Goal: Information Seeking & Learning: Learn about a topic

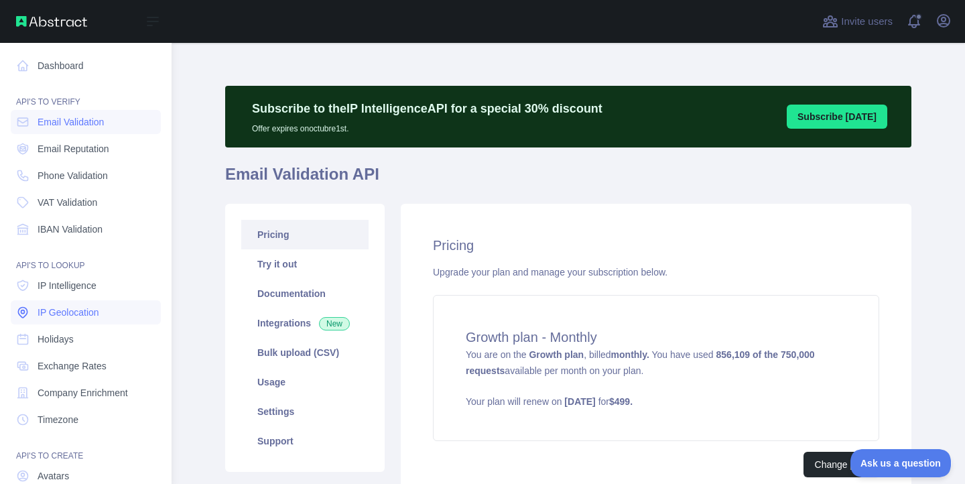
click at [73, 309] on span "IP Geolocation" at bounding box center [69, 312] width 62 height 13
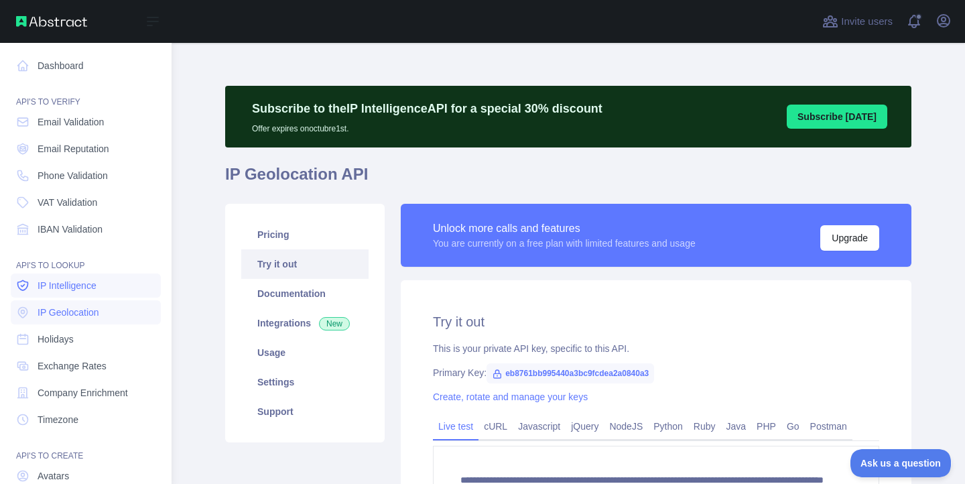
click at [81, 284] on span "IP Intelligence" at bounding box center [67, 285] width 59 height 13
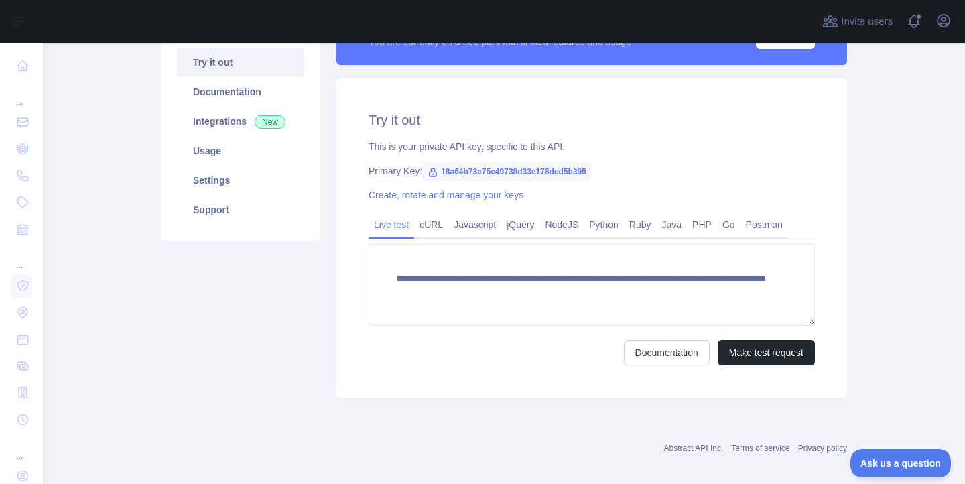
scroll to position [211, 0]
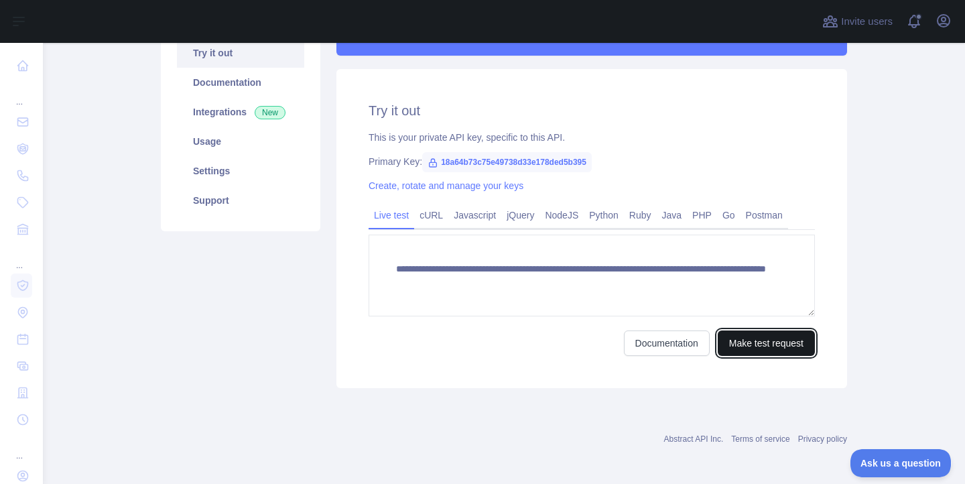
click at [761, 354] on button "Make test request" at bounding box center [766, 342] width 97 height 25
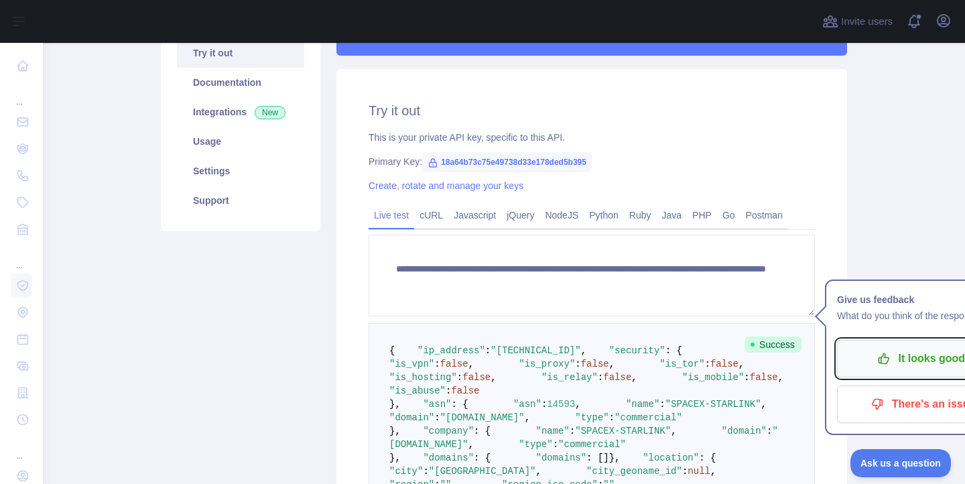
click at [907, 359] on p "It looks good!" at bounding box center [922, 358] width 151 height 23
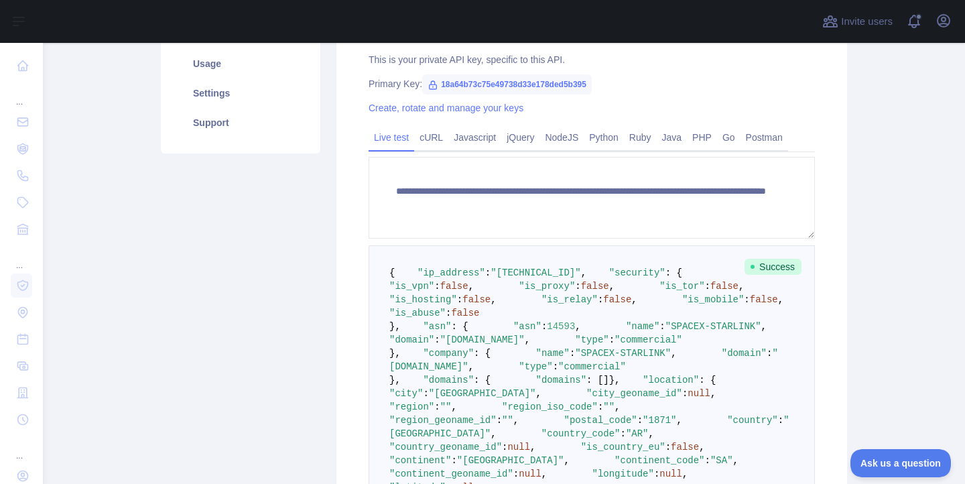
scroll to position [347, 0]
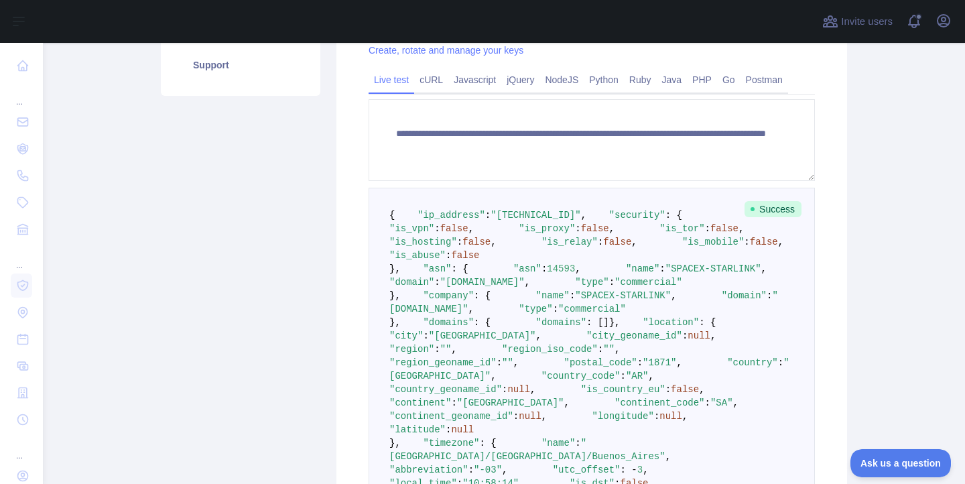
click at [442, 221] on span ""ip_address"" at bounding box center [452, 215] width 68 height 11
drag, startPoint x: 497, startPoint y: 229, endPoint x: 574, endPoint y: 227, distance: 77.1
click at [574, 221] on span ""[TECHNICAL_ID]"" at bounding box center [536, 215] width 90 height 11
click at [469, 234] on span "false" at bounding box center [454, 228] width 28 height 11
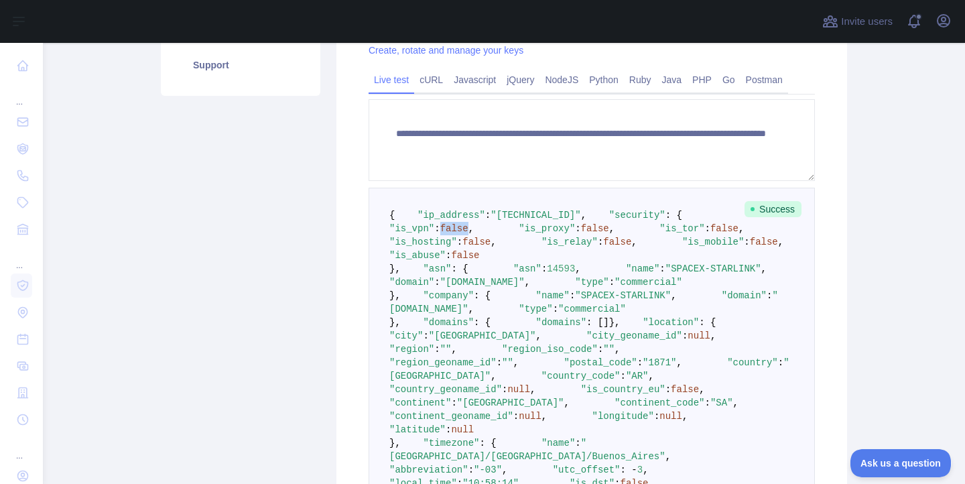
click at [469, 234] on span "false" at bounding box center [454, 228] width 28 height 11
click at [649, 322] on pre "{ "ip_address" : "[TECHNICAL_ID]" , "security" : { "is_vpn" : false , "is_proxy…" at bounding box center [592, 390] width 446 height 404
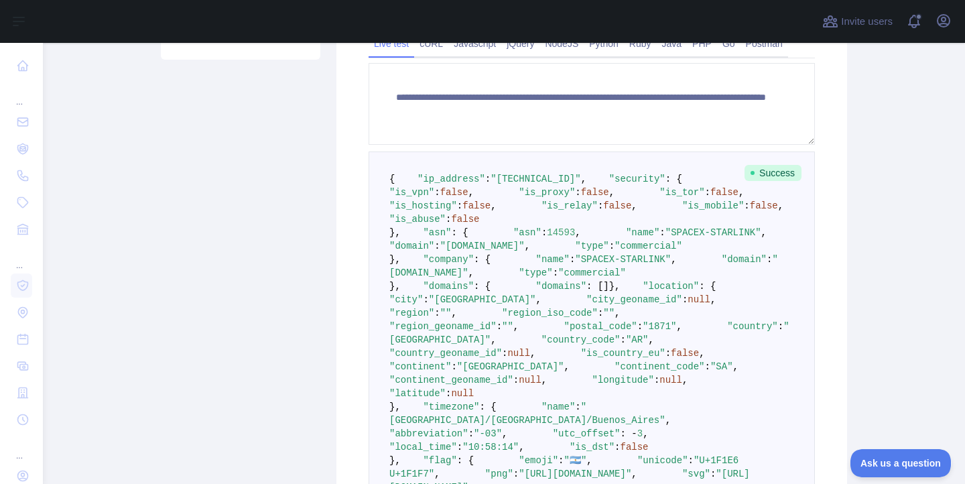
scroll to position [380, 0]
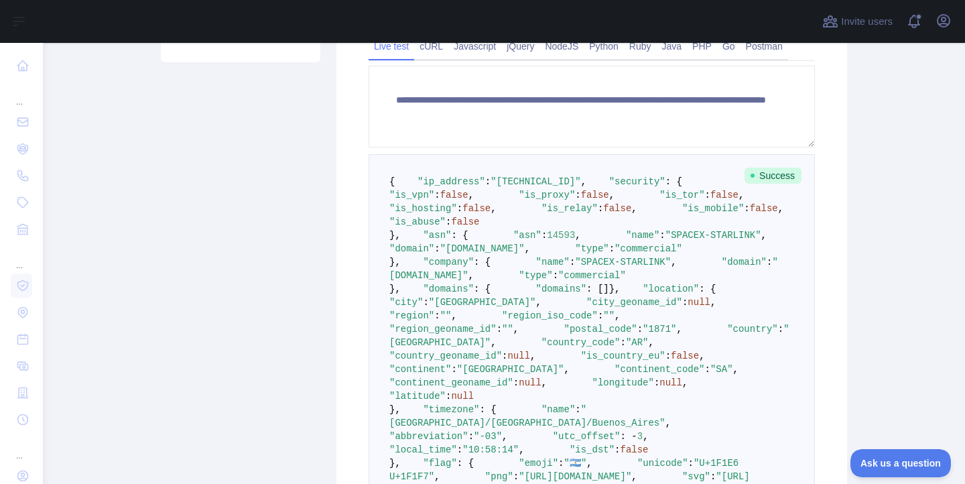
click at [645, 241] on pre "{ "ip_address" : "[TECHNICAL_ID]" , "security" : { "is_vpn" : false , "is_proxy…" at bounding box center [592, 356] width 446 height 404
click at [578, 221] on pre "{ "ip_address" : "[TECHNICAL_ID]" , "security" : { "is_vpn" : false , "is_proxy…" at bounding box center [592, 356] width 446 height 404
click at [623, 159] on pre "{ "ip_address" : "[TECHNICAL_ID]" , "security" : { "is_vpn" : false , "is_proxy…" at bounding box center [592, 356] width 446 height 404
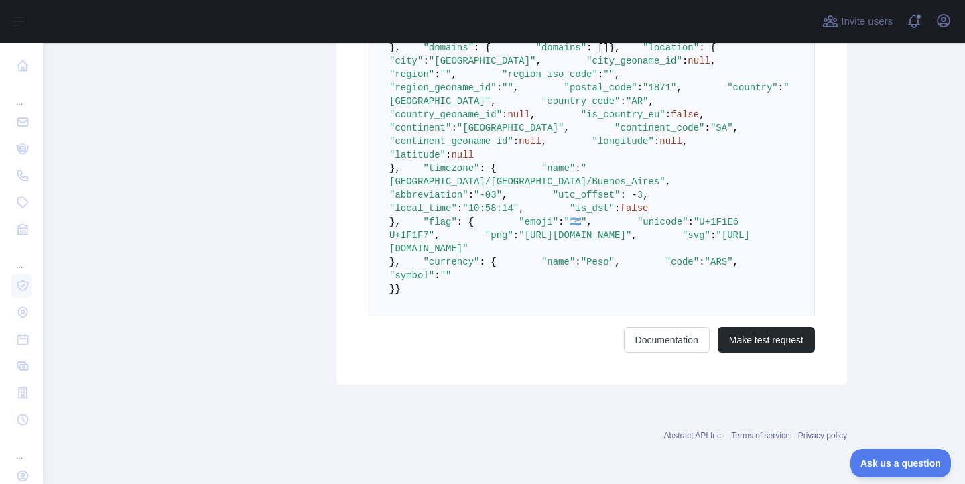
scroll to position [1104, 0]
click at [757, 347] on button "Make test request" at bounding box center [766, 339] width 97 height 25
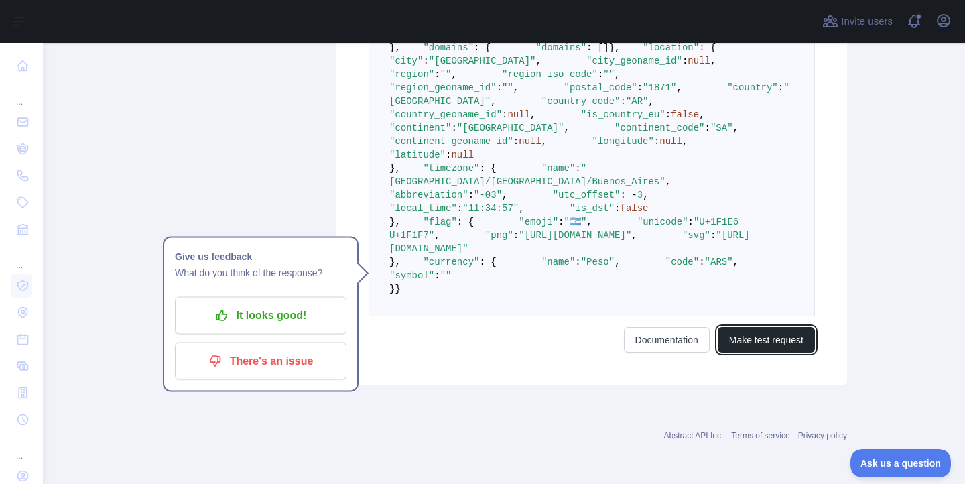
scroll to position [690, 0]
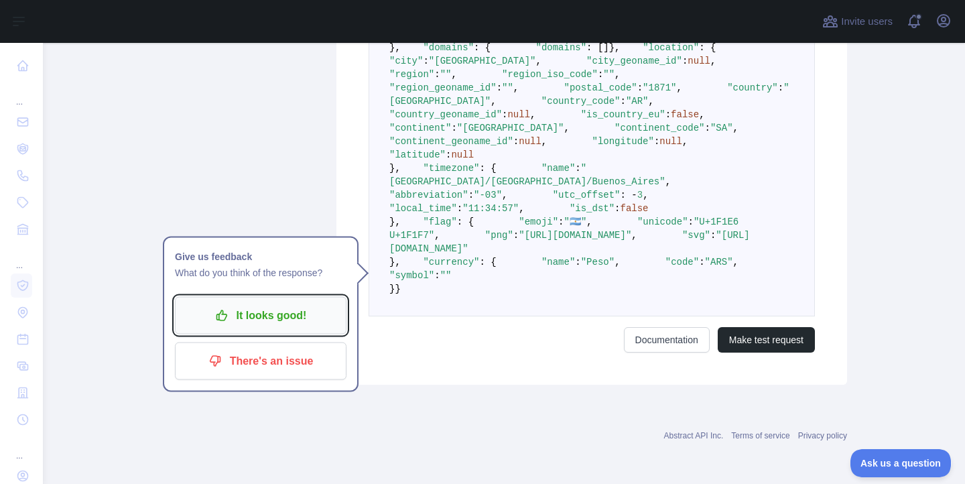
click at [282, 304] on p "It looks good!" at bounding box center [260, 315] width 151 height 23
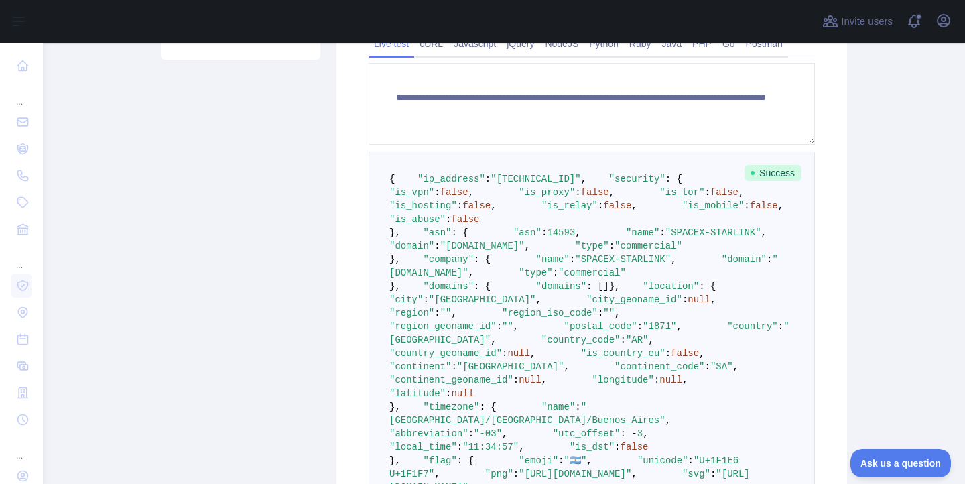
scroll to position [397, 0]
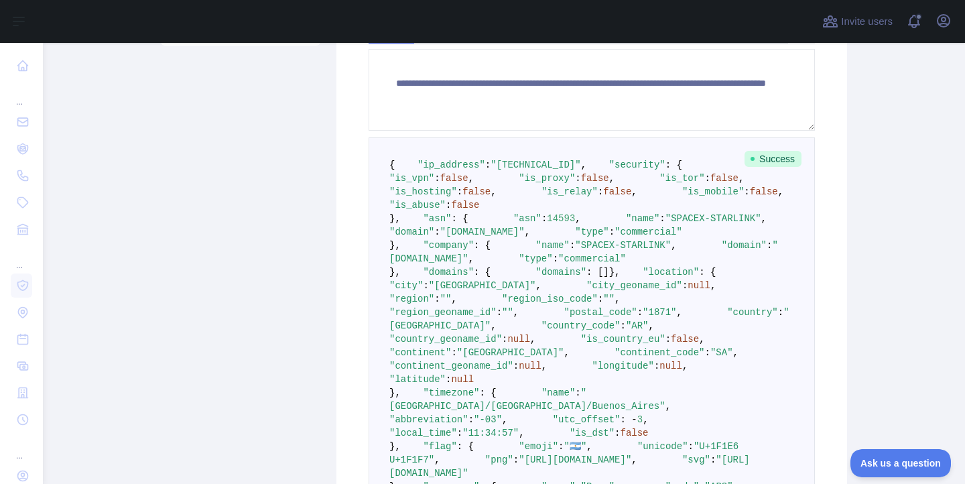
click at [469, 184] on span "false" at bounding box center [454, 178] width 28 height 11
click at [581, 184] on span "false" at bounding box center [595, 178] width 28 height 11
click at [710, 184] on span "false" at bounding box center [724, 178] width 28 height 11
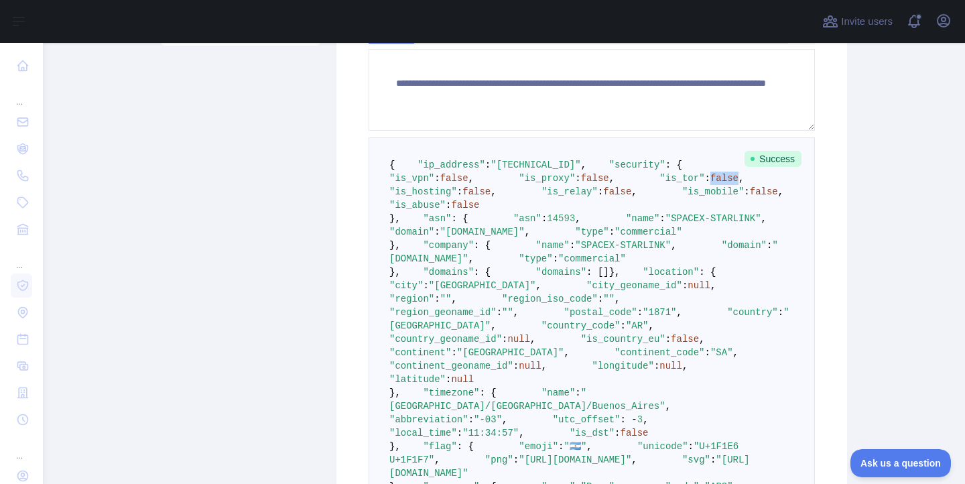
click at [710, 184] on span "false" at bounding box center [724, 178] width 28 height 11
click at [491, 197] on span "false" at bounding box center [476, 191] width 28 height 11
click at [603, 197] on span "false" at bounding box center [617, 191] width 28 height 11
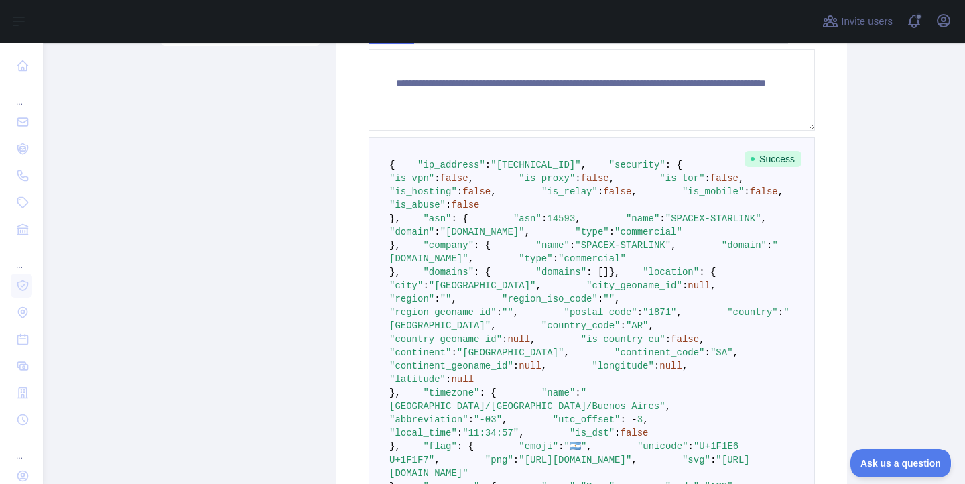
click at [750, 197] on span "false" at bounding box center [764, 191] width 28 height 11
click at [479, 210] on span "false" at bounding box center [465, 205] width 28 height 11
click at [743, 302] on pre "{ "ip_address" : "[TECHNICAL_ID]" , "security" : { "is_vpn" : false , "is_proxy…" at bounding box center [592, 339] width 446 height 404
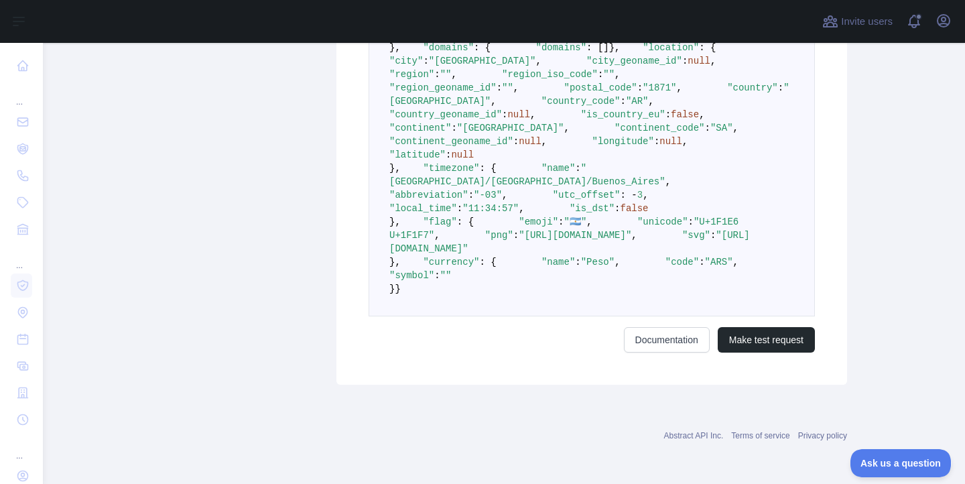
scroll to position [888, 0]
click at [554, 214] on pre "{ "ip_address" : "[TECHNICAL_ID]" , "security" : { "is_vpn" : false , "is_proxy…" at bounding box center [592, 115] width 446 height 404
click at [592, 147] on span ""longitude"" at bounding box center [623, 141] width 62 height 11
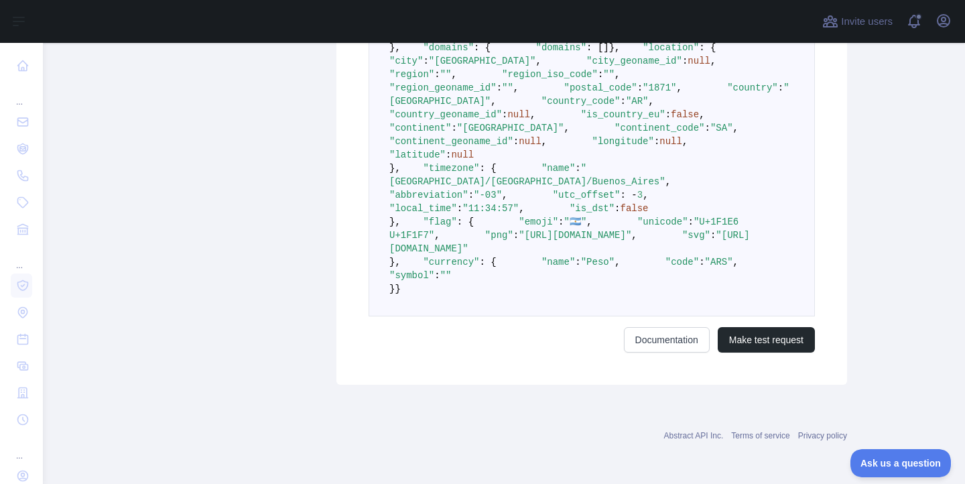
click at [446, 160] on span ""latitude"" at bounding box center [417, 154] width 56 height 11
click at [592, 147] on span ""longitude"" at bounding box center [623, 141] width 62 height 11
click at [446, 160] on span ""latitude"" at bounding box center [417, 154] width 56 height 11
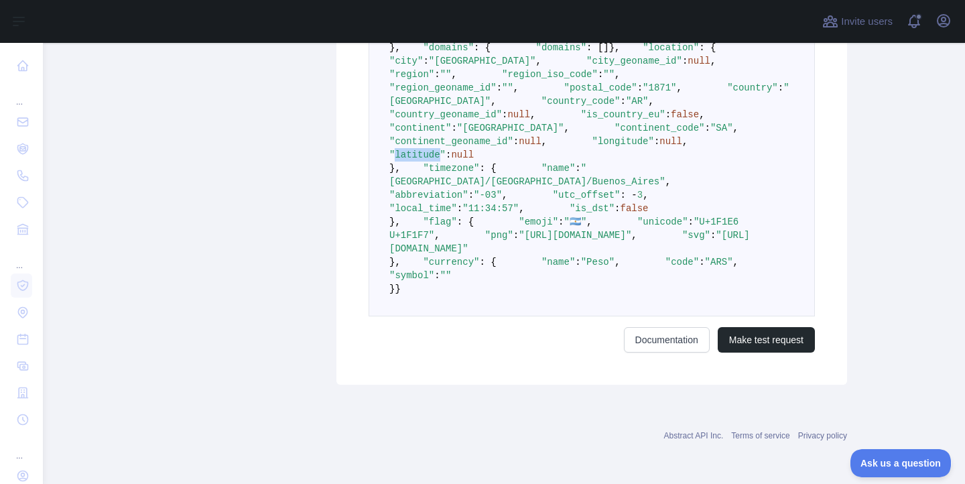
click at [446, 160] on span ""latitude"" at bounding box center [417, 154] width 56 height 11
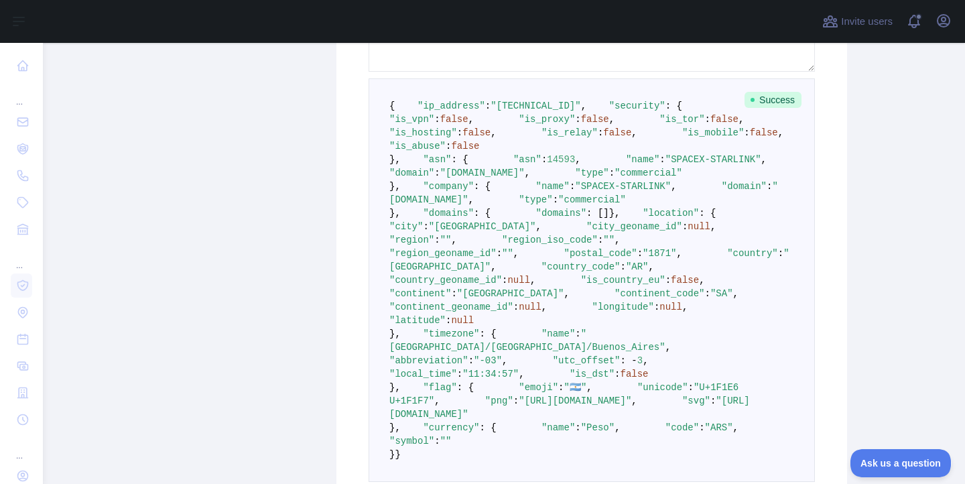
scroll to position [462, 0]
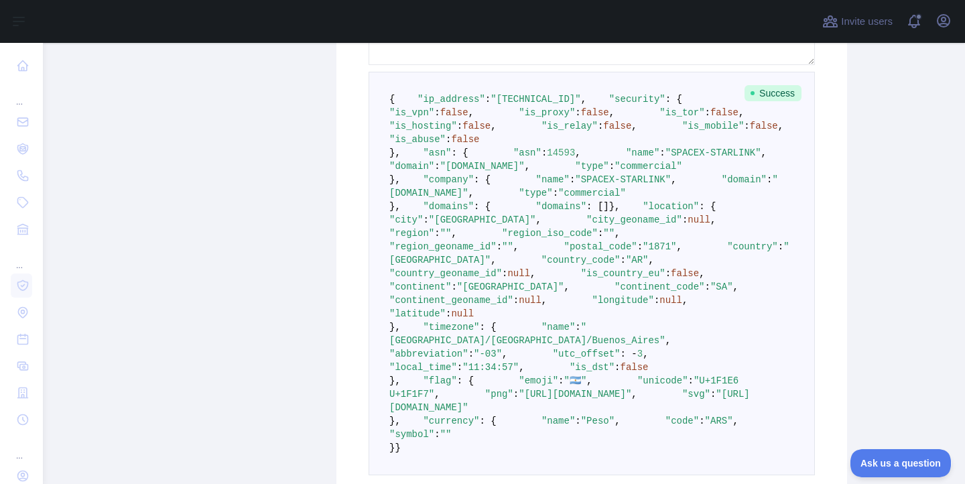
click at [513, 158] on span ""asn"" at bounding box center [527, 152] width 28 height 11
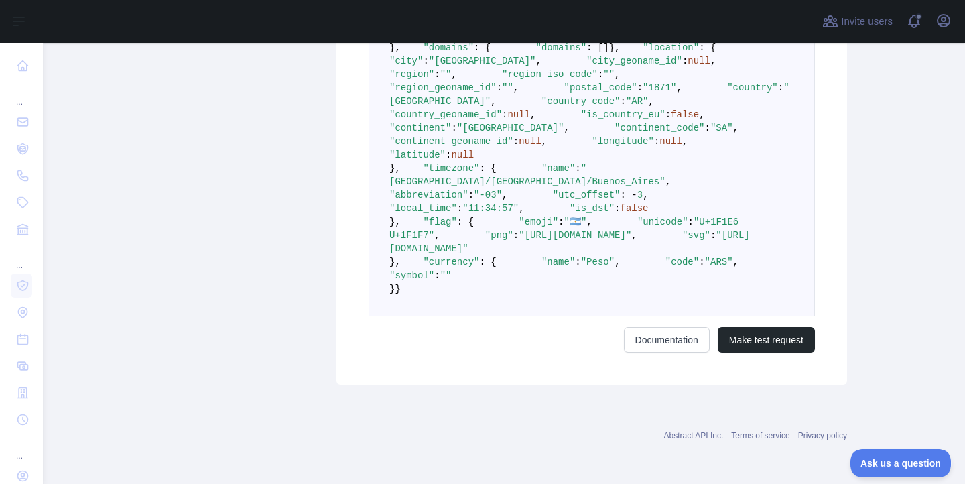
scroll to position [639, 0]
click at [423, 66] on span ""city"" at bounding box center [406, 61] width 34 height 11
click at [615, 133] on span ""continent_code"" at bounding box center [660, 128] width 90 height 11
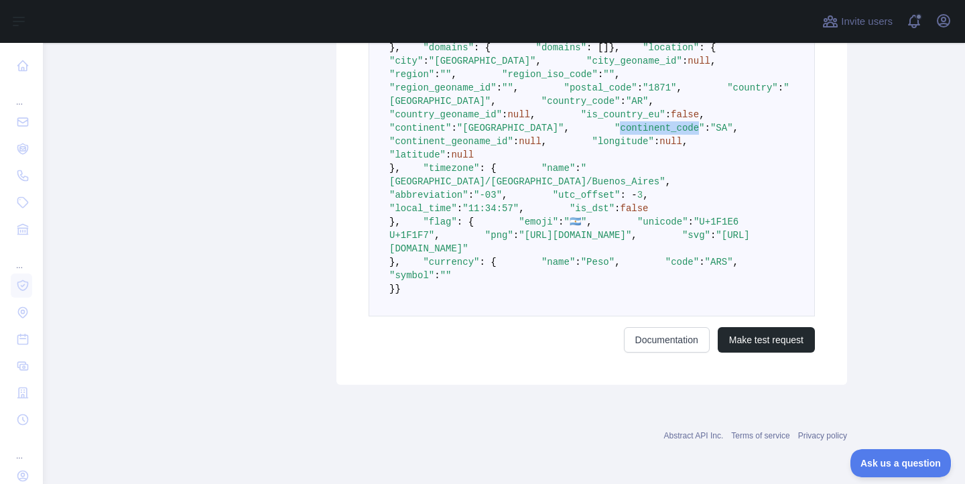
click at [615, 133] on span ""continent_code"" at bounding box center [660, 128] width 90 height 11
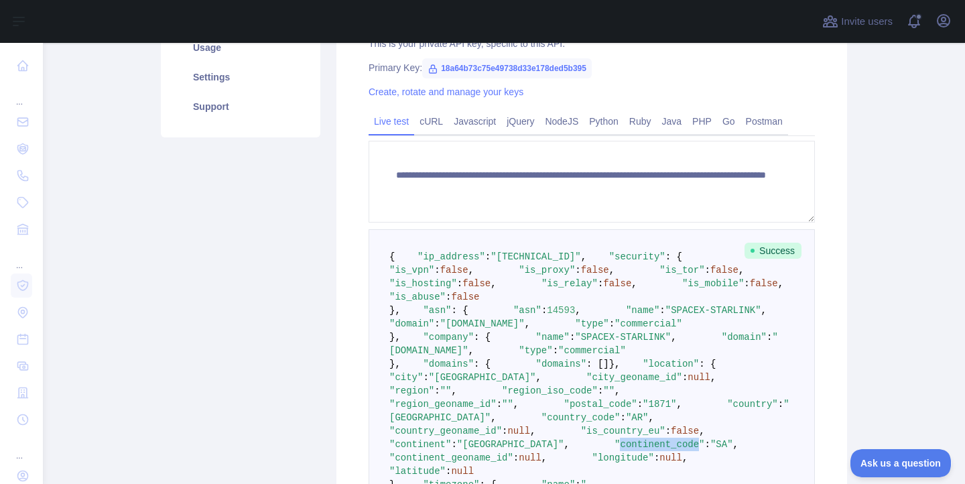
scroll to position [313, 0]
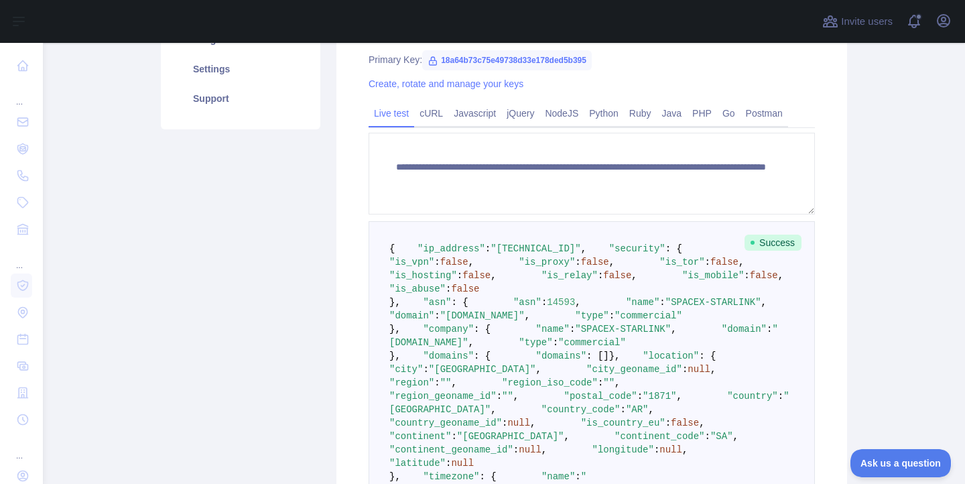
click at [519, 267] on span ""is_proxy"" at bounding box center [547, 262] width 56 height 11
